Goal: Task Accomplishment & Management: Use online tool/utility

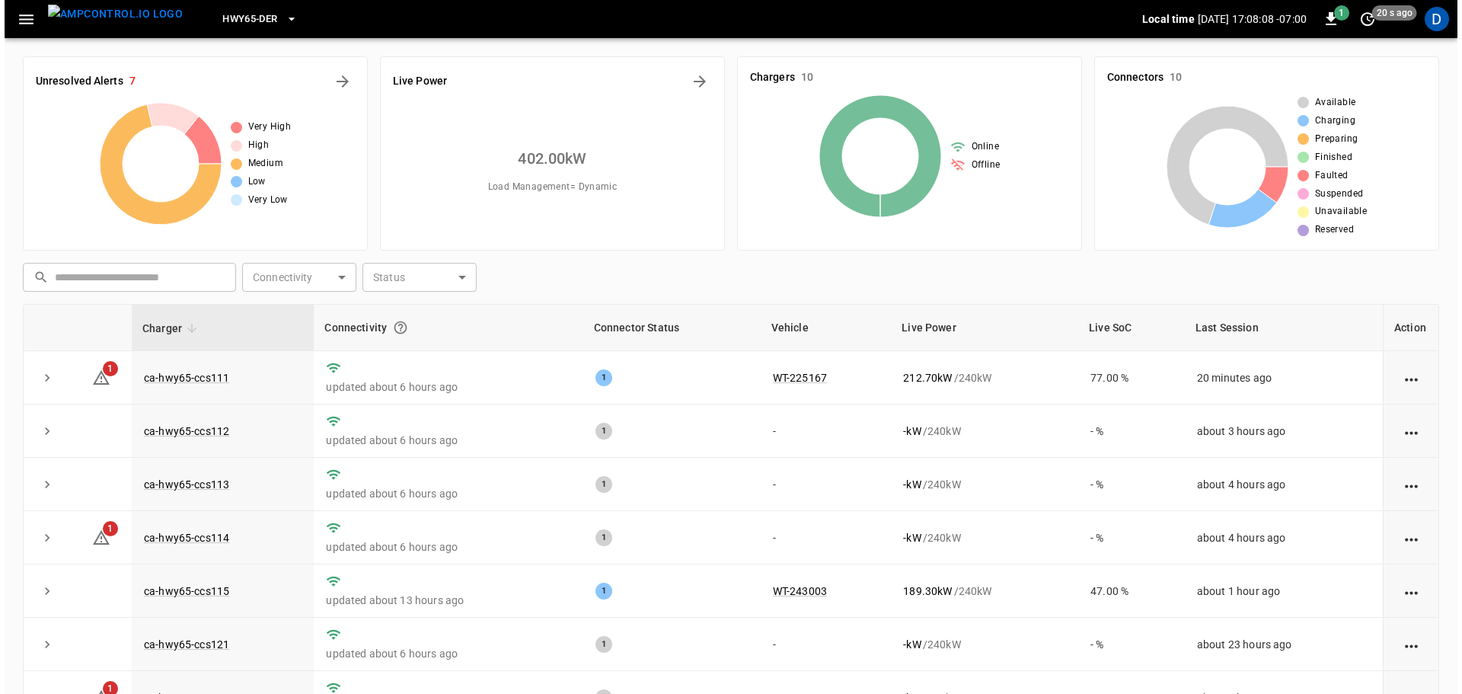
scroll to position [155, 0]
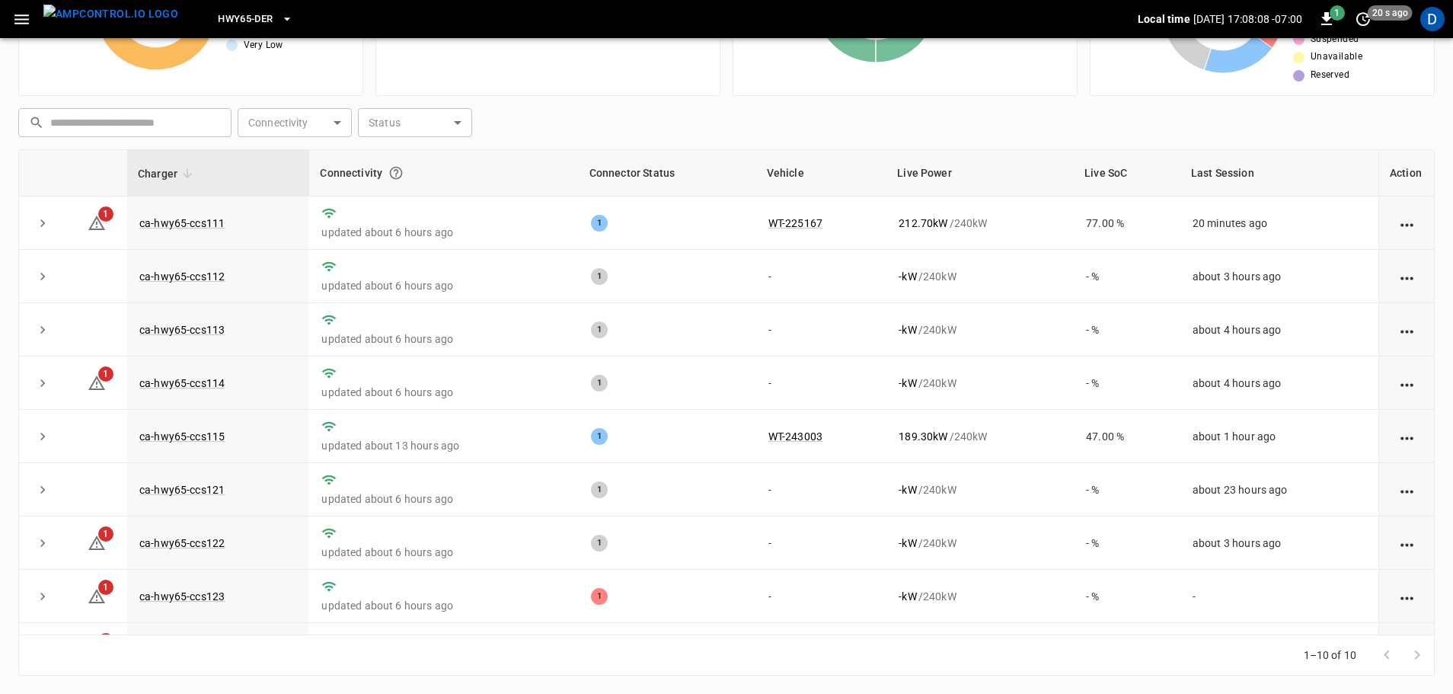
click at [236, 22] on span "HWY65-DER" at bounding box center [245, 20] width 55 height 18
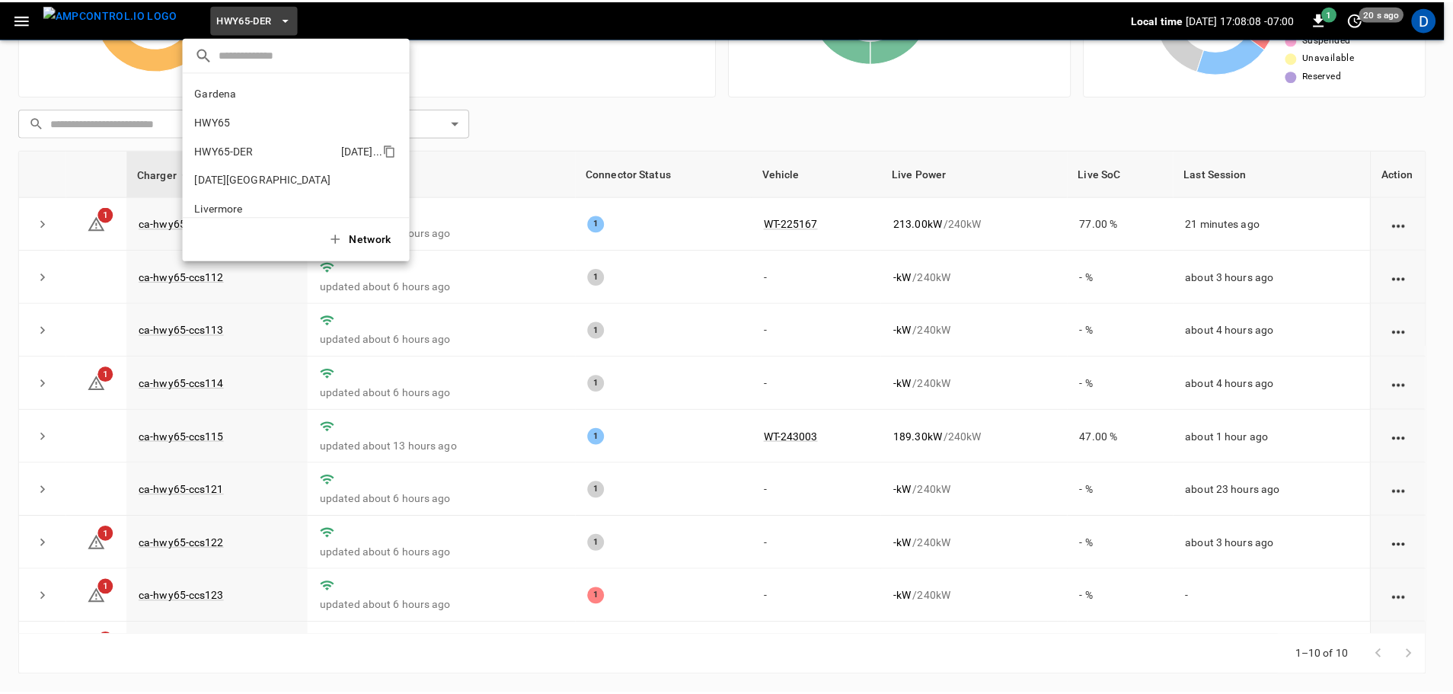
scroll to position [53, 0]
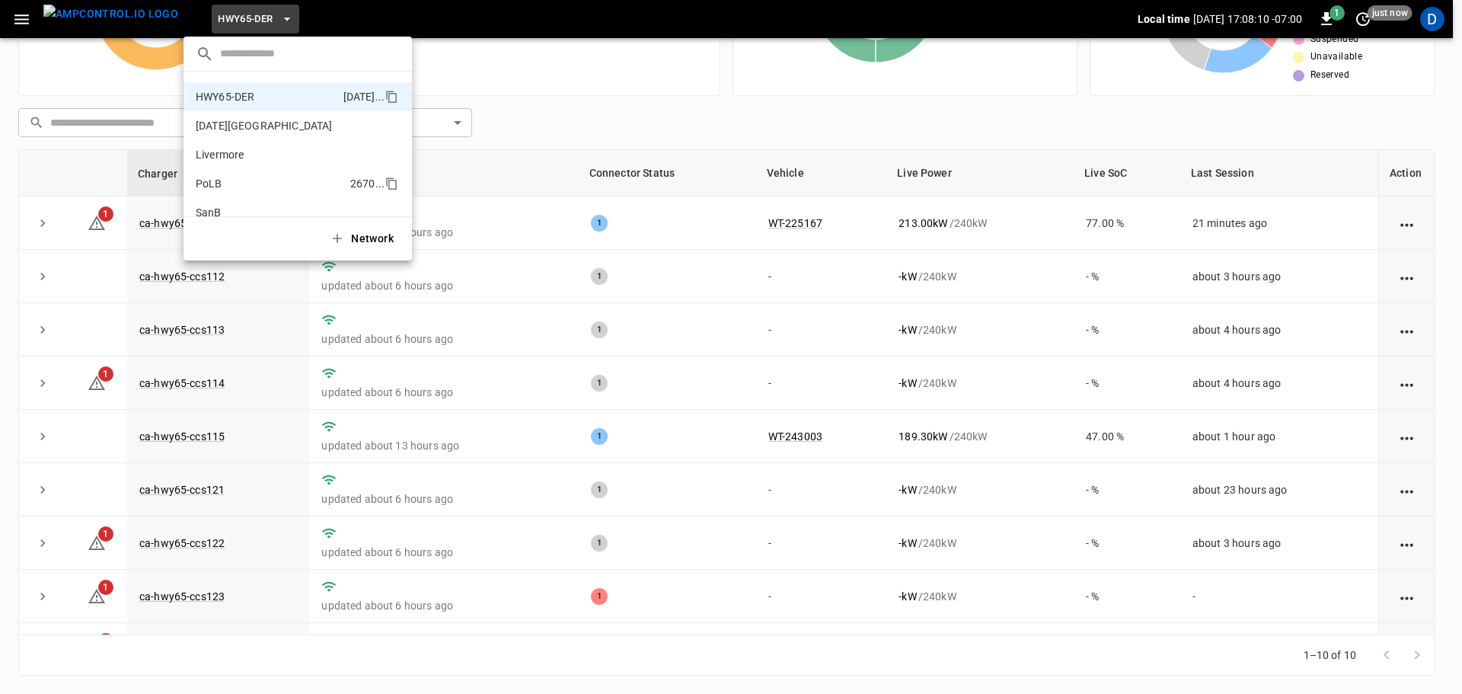
click at [221, 175] on li "PoLB 2670 ..." at bounding box center [298, 183] width 229 height 29
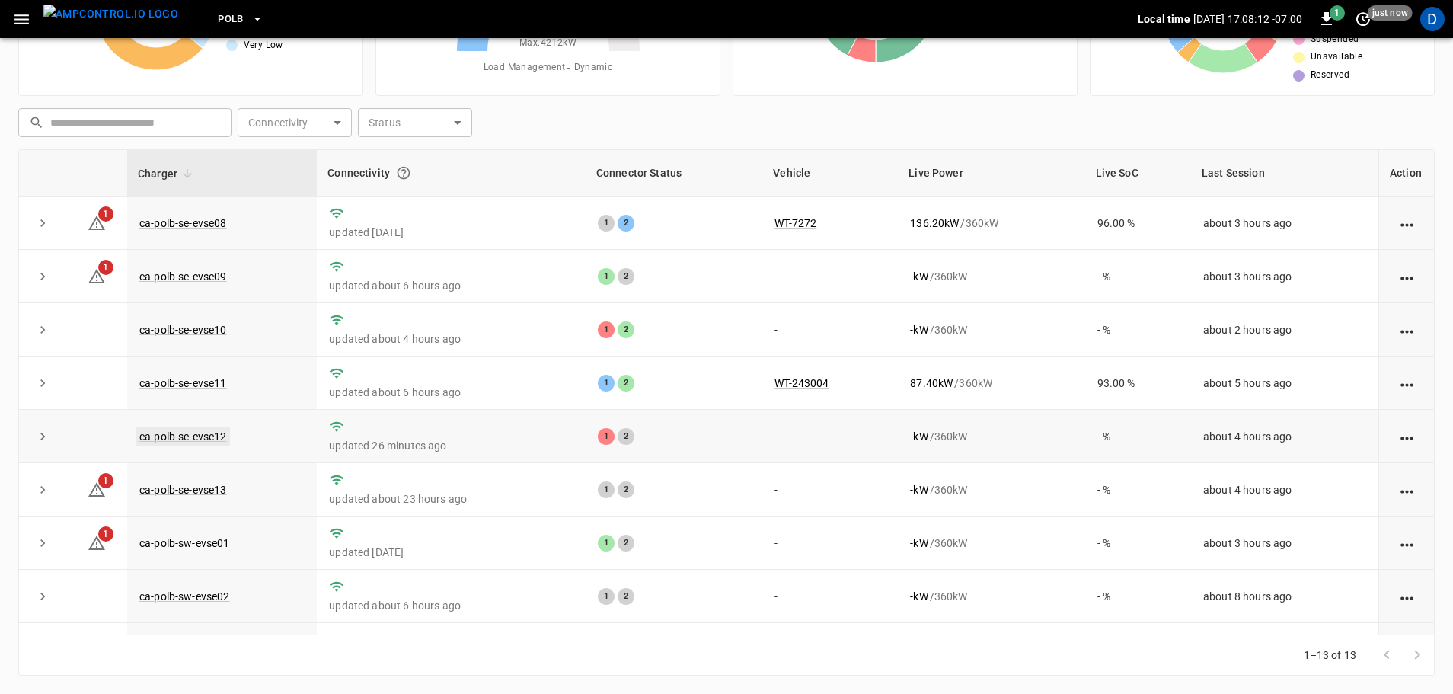
click at [205, 440] on link "ca-polb-se-evse12" at bounding box center [183, 436] width 94 height 18
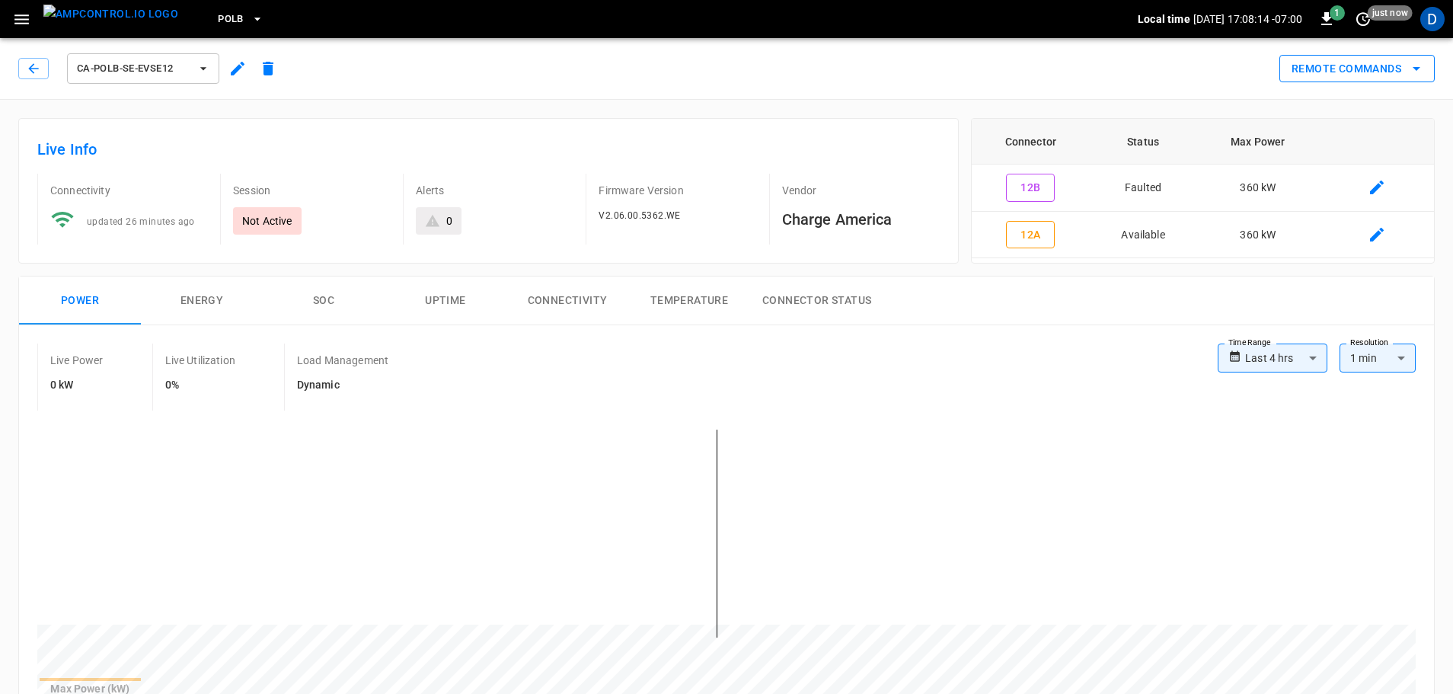
click at [1325, 67] on button "Remote Commands" at bounding box center [1357, 69] width 155 height 28
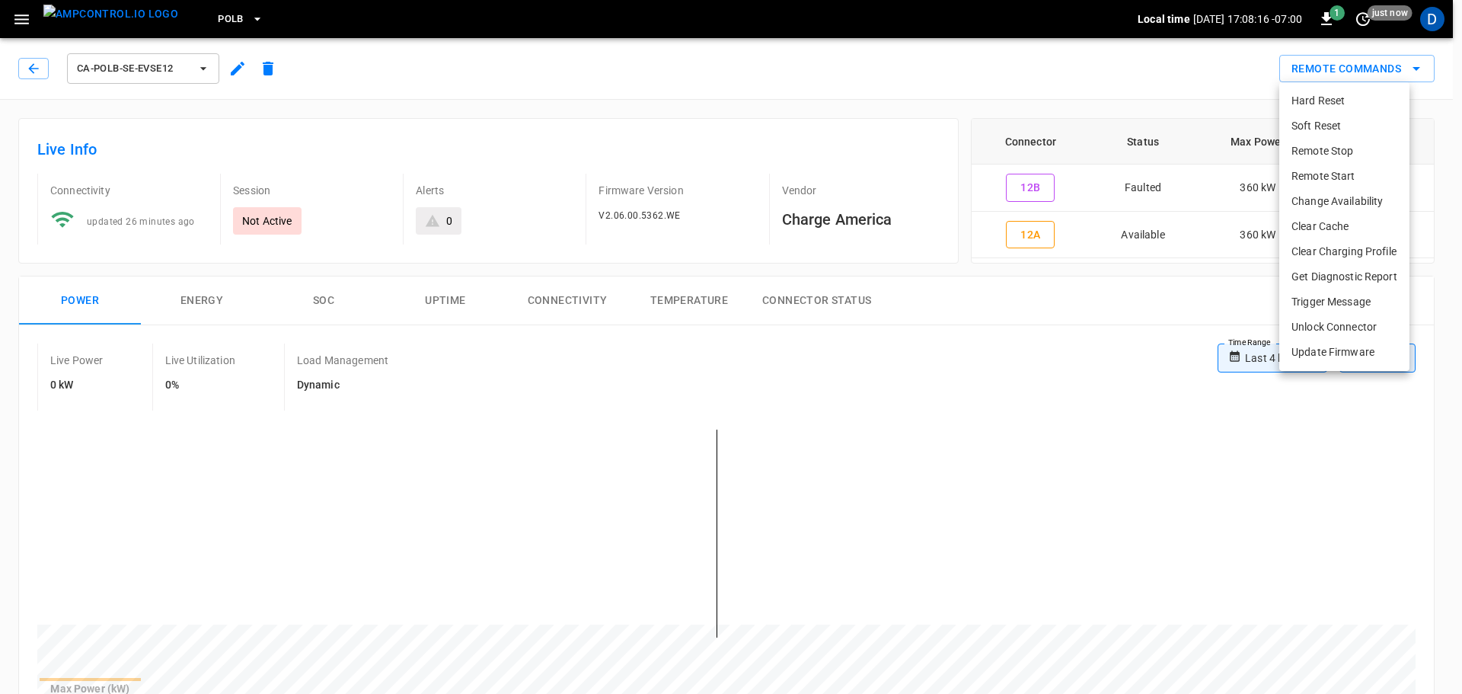
click at [1333, 283] on li "Get Diagnostic Report" at bounding box center [1345, 276] width 130 height 25
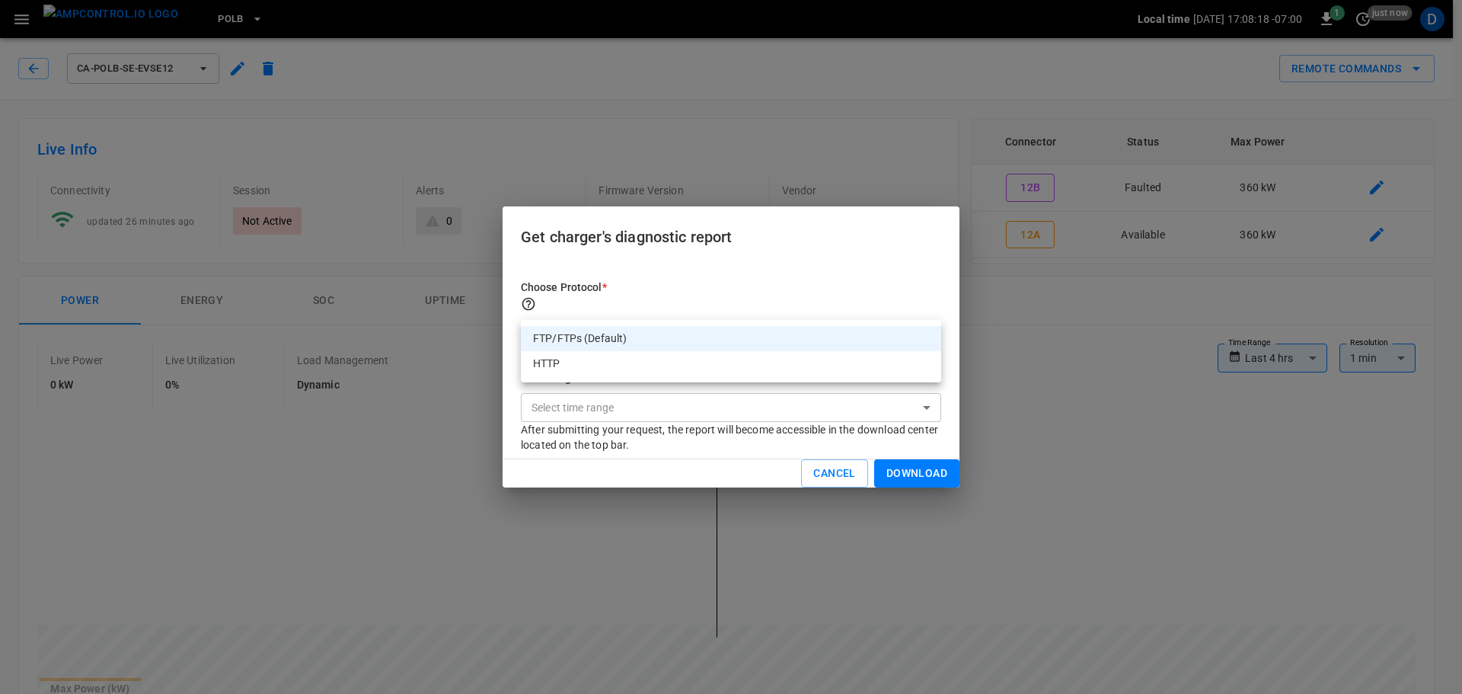
click at [628, 358] on li "HTTP" at bounding box center [731, 363] width 420 height 25
type input "****"
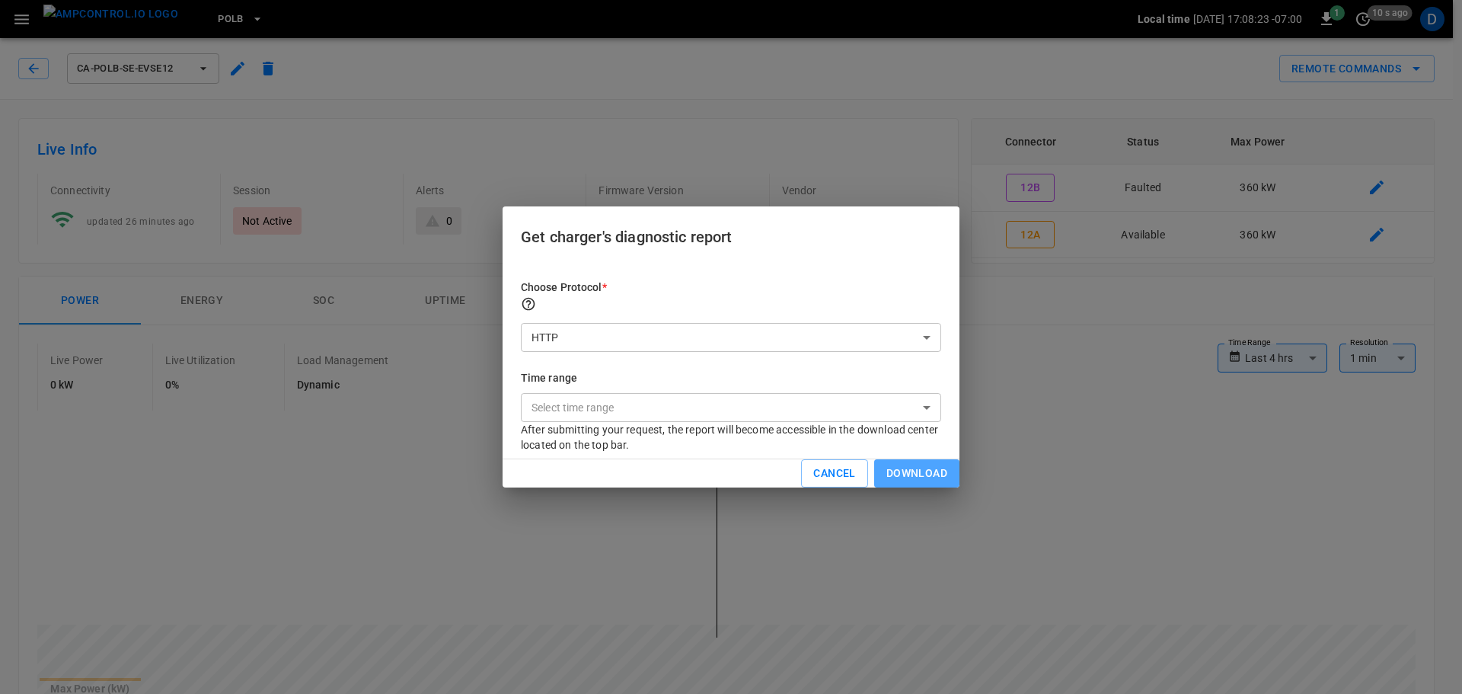
click at [880, 472] on button "Download" at bounding box center [916, 473] width 85 height 28
